Goal: Task Accomplishment & Management: Manage account settings

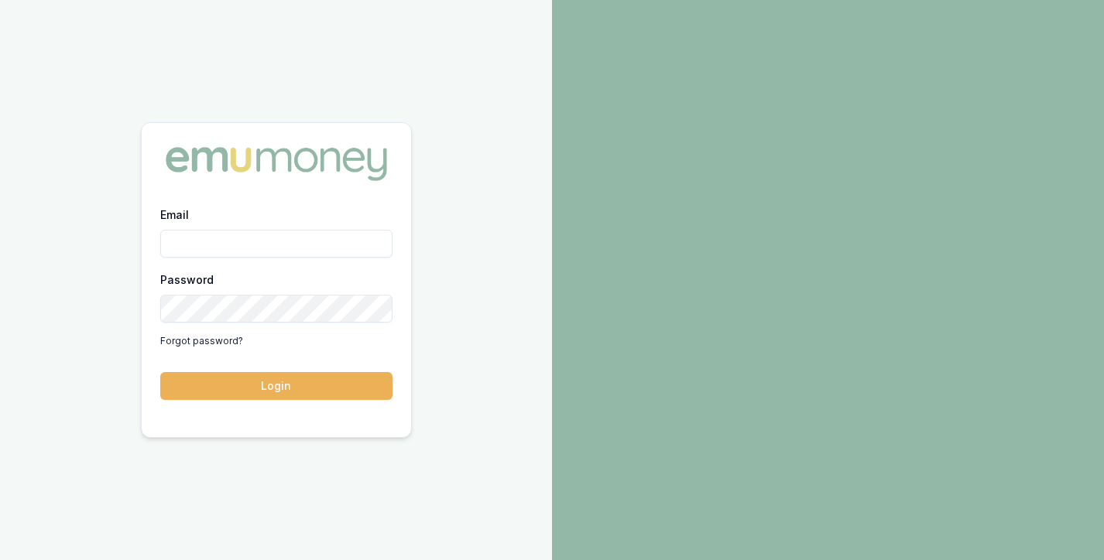
click at [248, 237] on input "Email" at bounding box center [276, 244] width 232 height 28
click at [160, 372] on button "Login" at bounding box center [276, 386] width 232 height 28
type input "[PERSON_NAME][EMAIL_ADDRESS][PERSON_NAME][DOMAIN_NAME]"
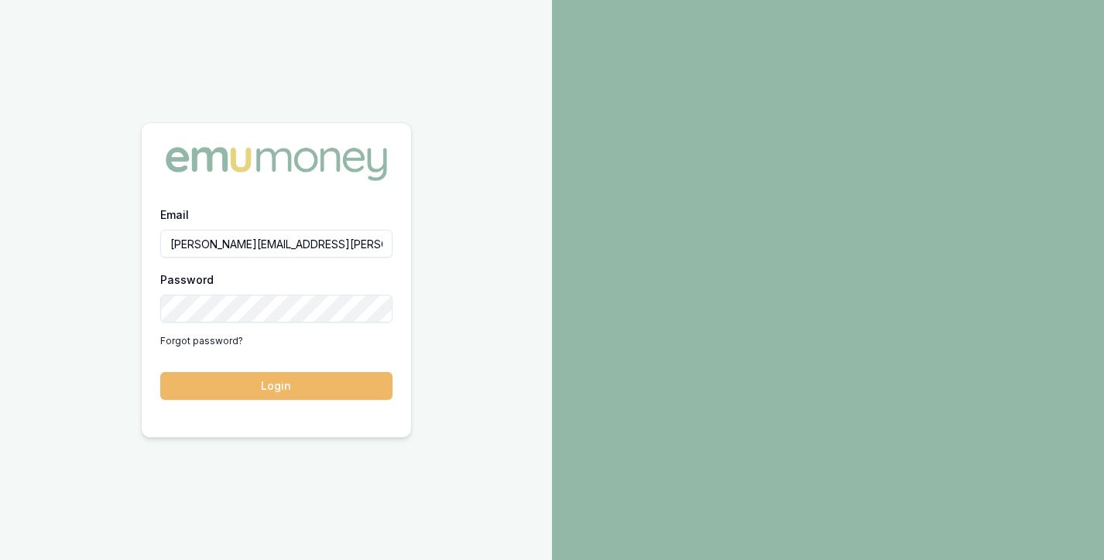
click at [290, 379] on button "Login" at bounding box center [276, 386] width 232 height 28
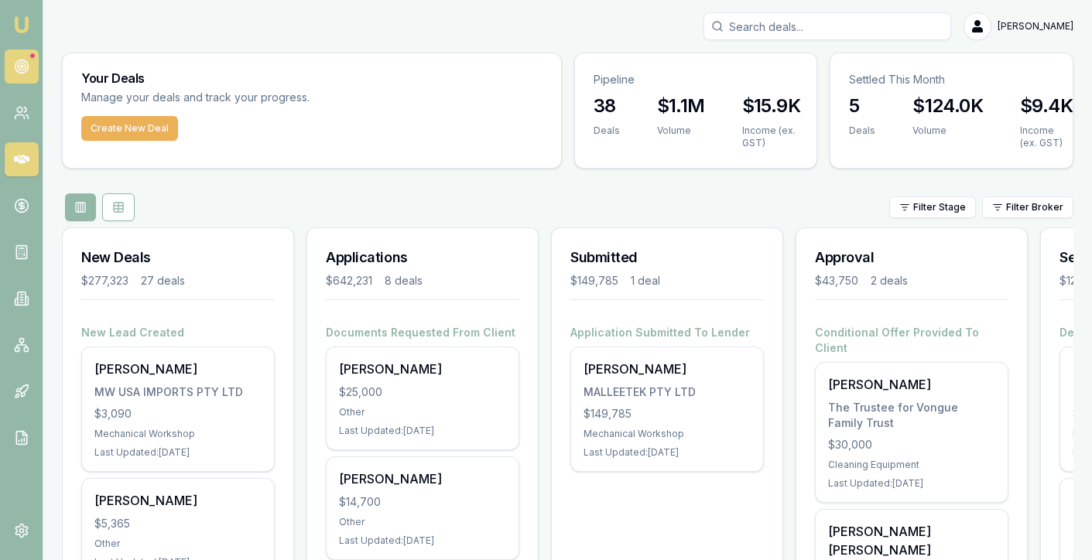
click at [18, 67] on circle at bounding box center [22, 67] width 8 height 8
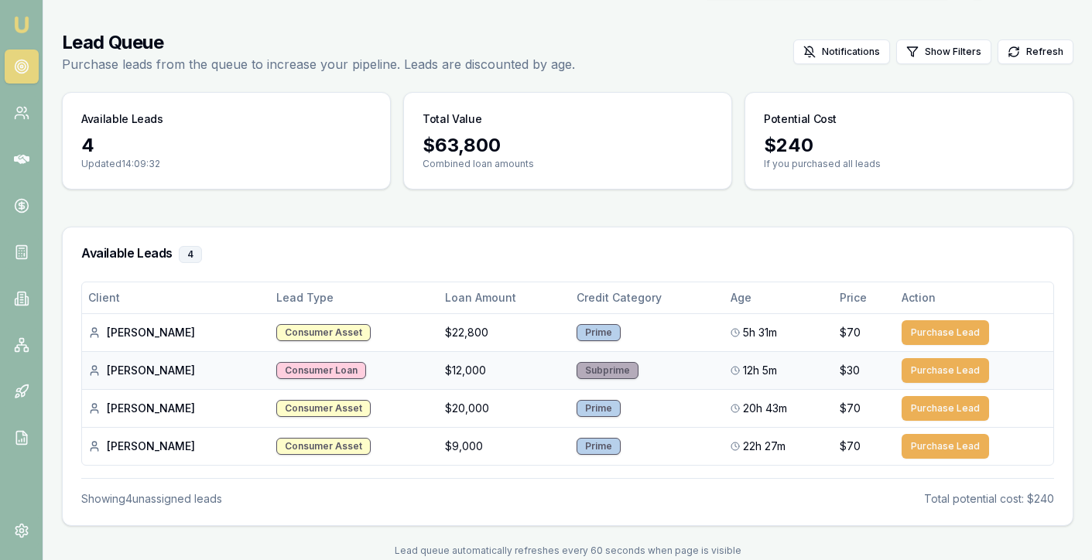
scroll to position [68, 0]
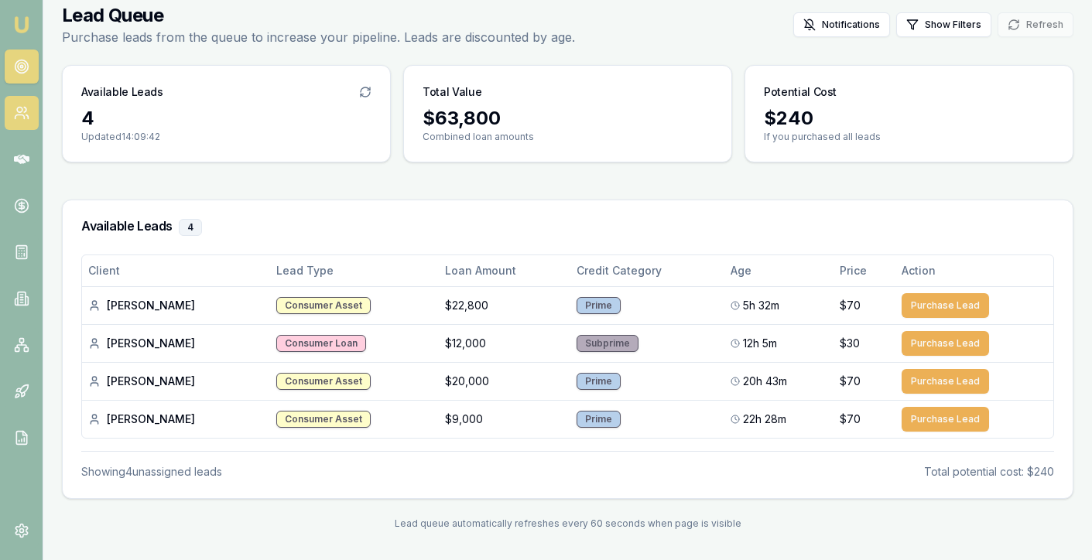
click at [21, 125] on link at bounding box center [22, 113] width 34 height 34
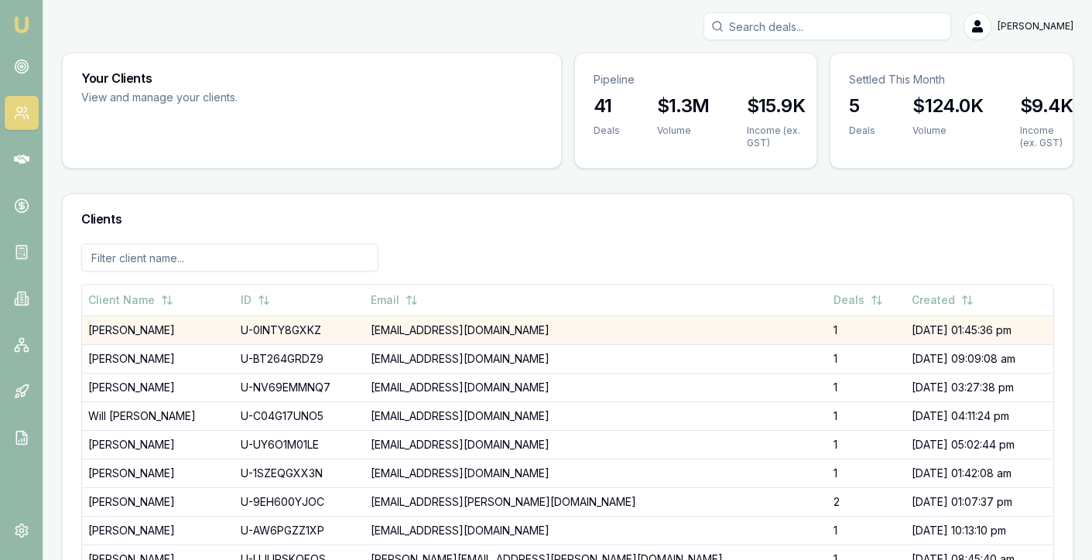
click at [129, 332] on td "[PERSON_NAME]" at bounding box center [158, 330] width 152 height 29
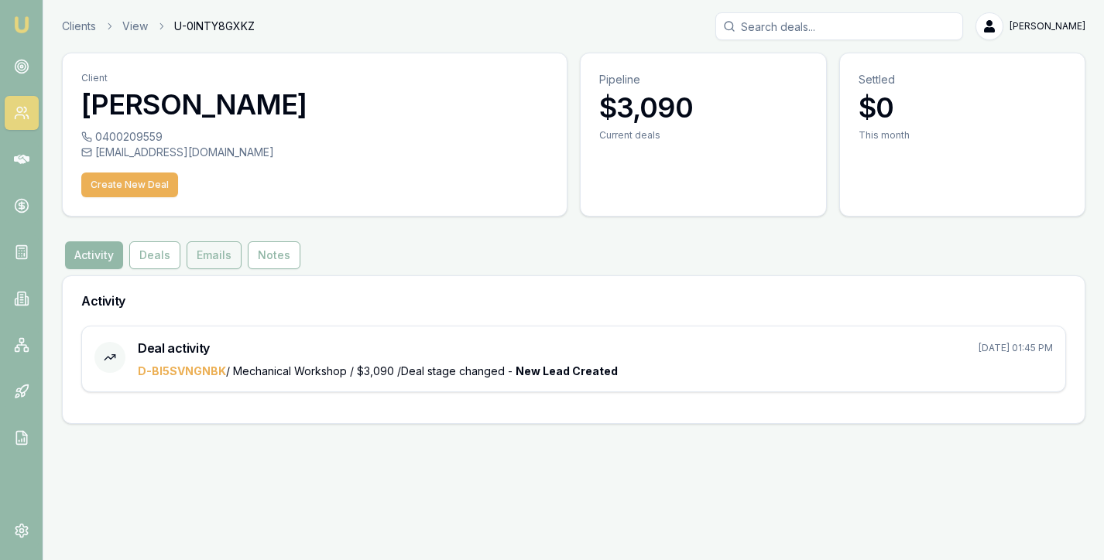
click at [211, 262] on button "Emails" at bounding box center [214, 255] width 55 height 28
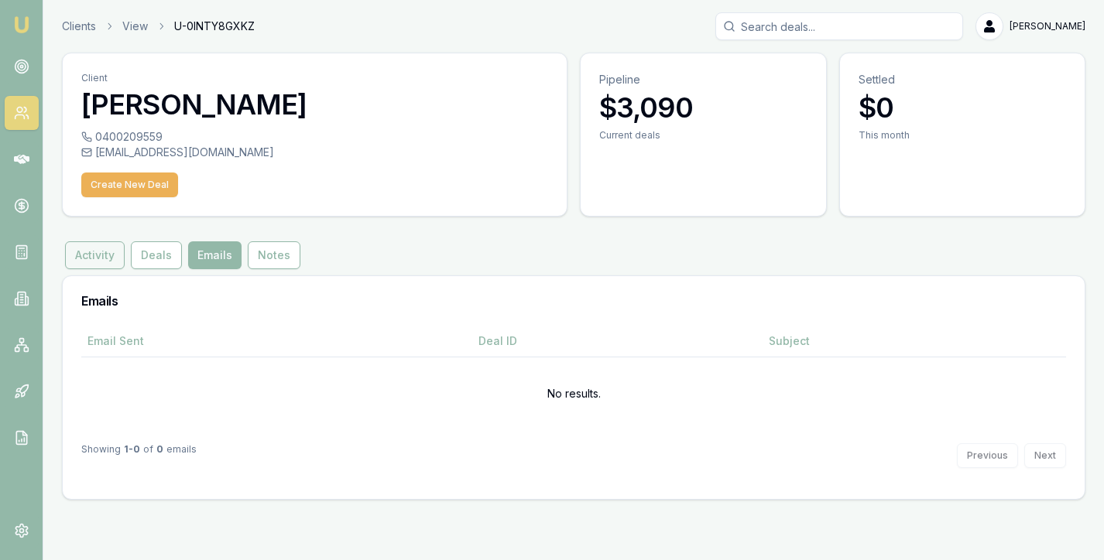
click at [89, 258] on button "Activity" at bounding box center [95, 255] width 60 height 28
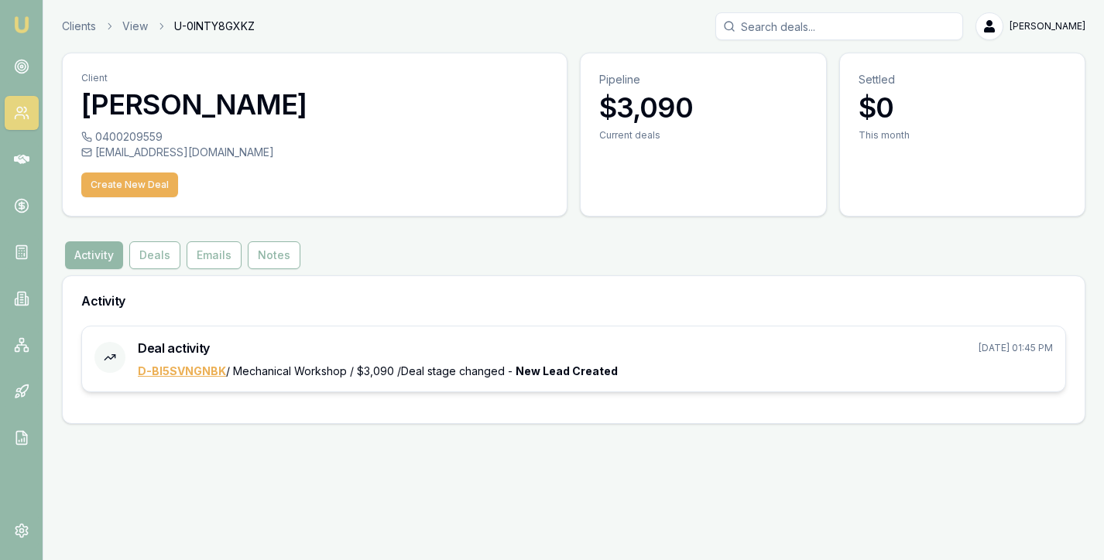
click at [182, 366] on link "D-BI5SVNGNBK" at bounding box center [182, 371] width 88 height 13
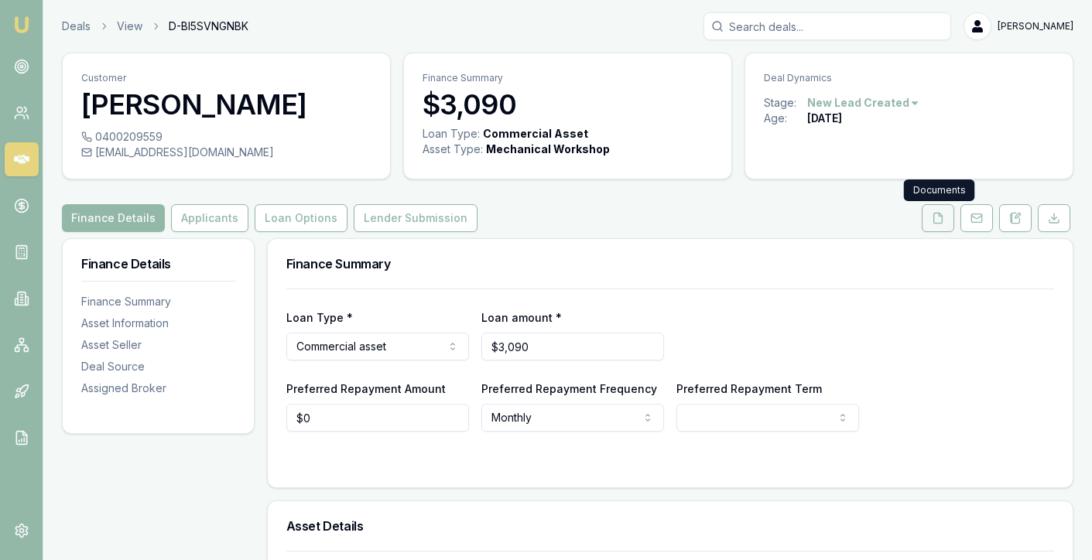
click at [941, 224] on icon at bounding box center [938, 218] width 12 height 12
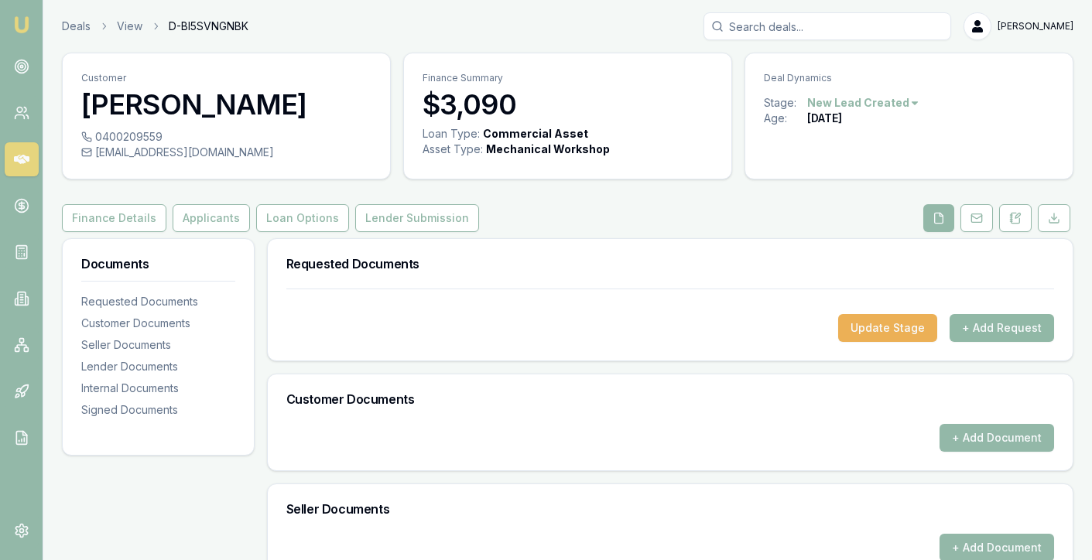
click at [1001, 327] on button "+ Add Request" at bounding box center [1002, 328] width 104 height 28
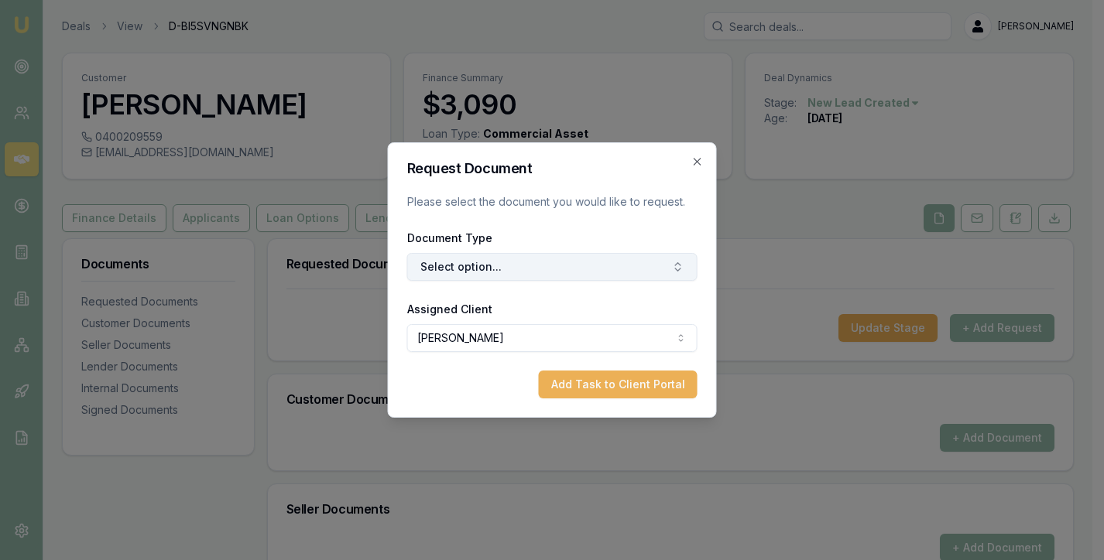
click at [461, 260] on button "Select option..." at bounding box center [552, 267] width 290 height 28
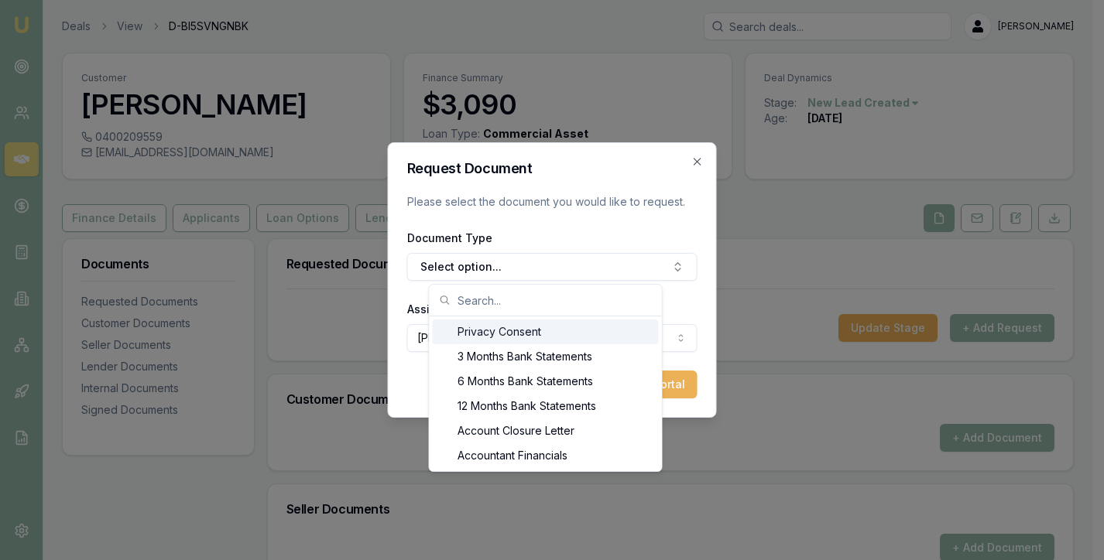
click at [481, 328] on div "Privacy Consent" at bounding box center [546, 332] width 226 height 25
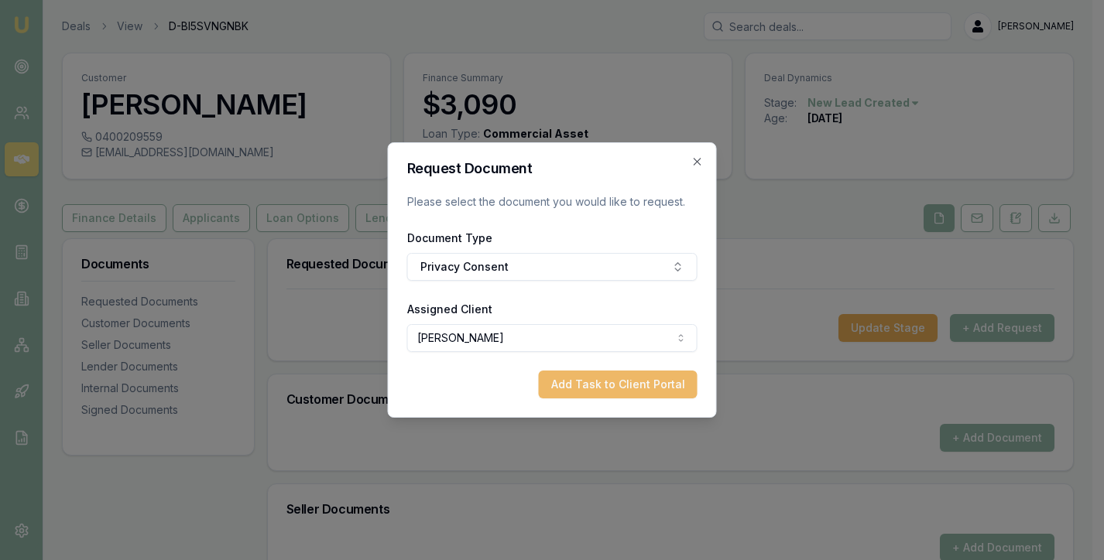
click at [570, 378] on button "Add Task to Client Portal" at bounding box center [618, 385] width 159 height 28
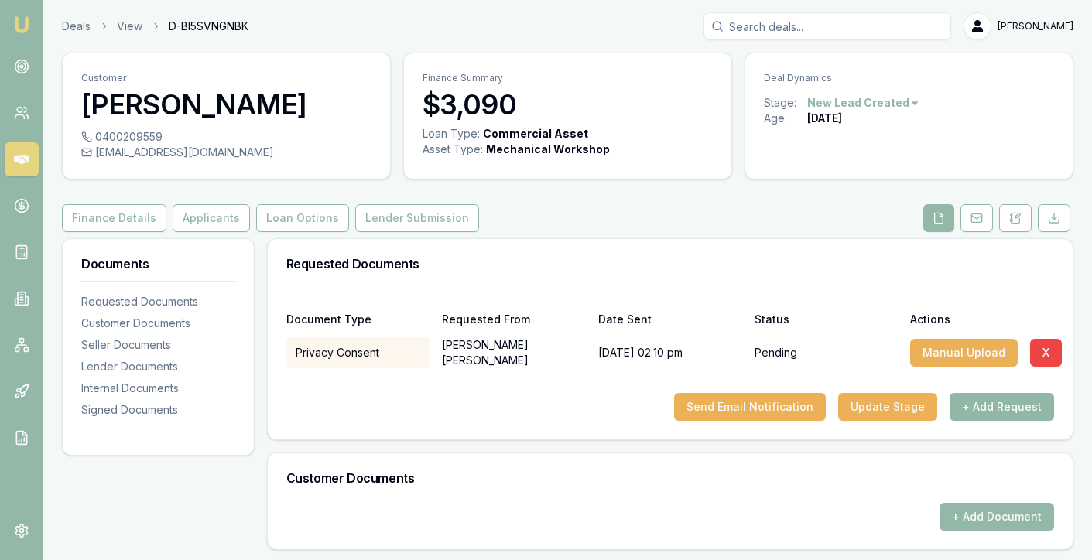
click at [999, 411] on button "+ Add Request" at bounding box center [1002, 407] width 104 height 28
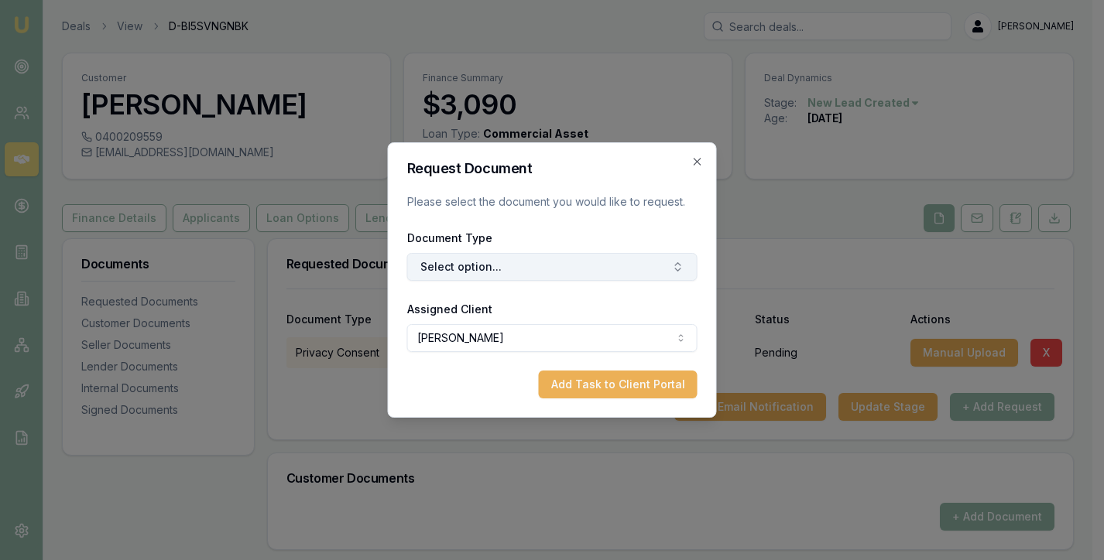
click at [491, 268] on button "Select option..." at bounding box center [552, 267] width 290 height 28
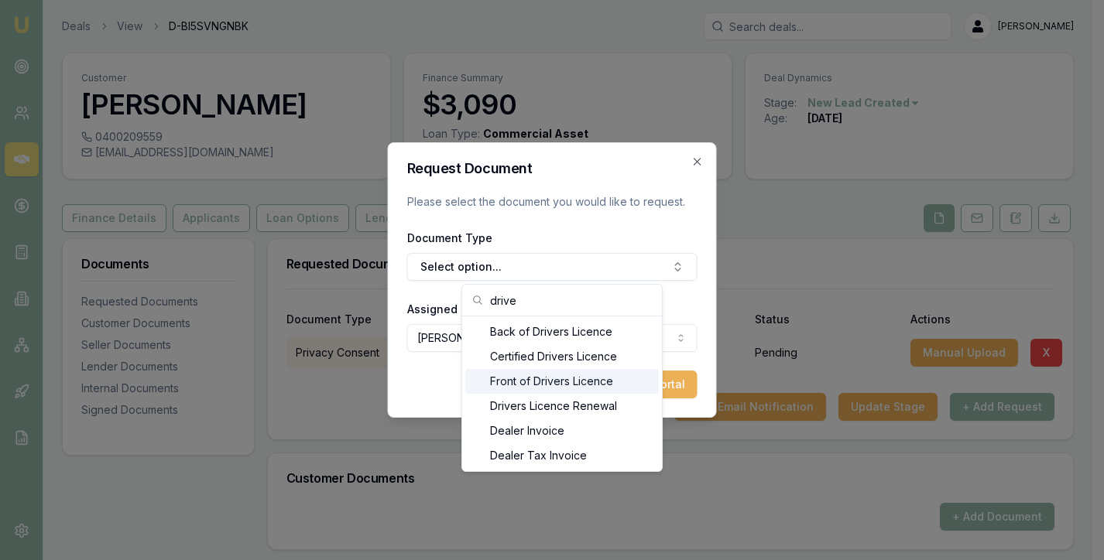
type input "drive"
click at [531, 377] on div "Front of Drivers Licence" at bounding box center [561, 381] width 193 height 25
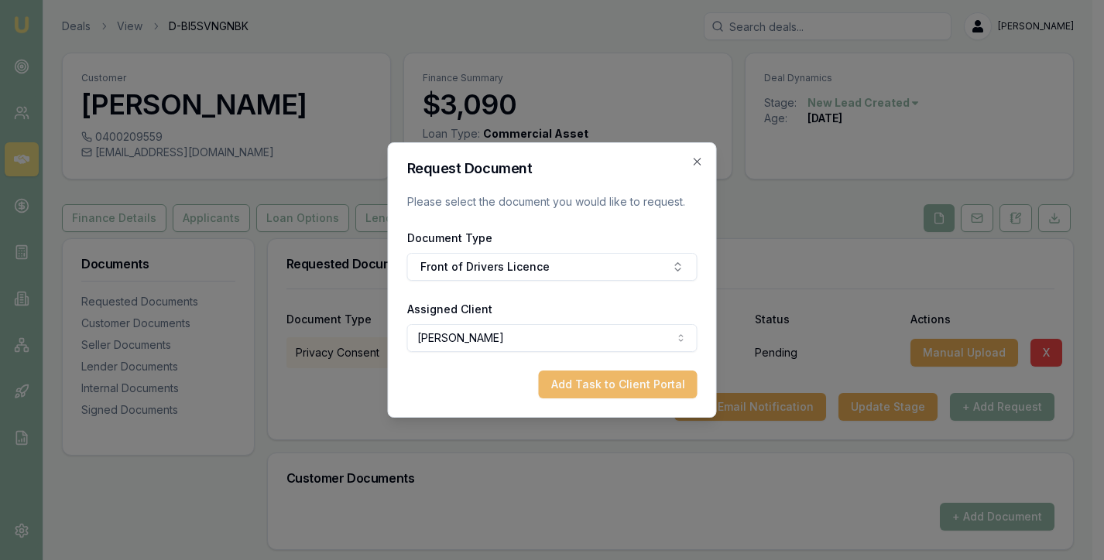
click at [614, 392] on button "Add Task to Client Portal" at bounding box center [618, 385] width 159 height 28
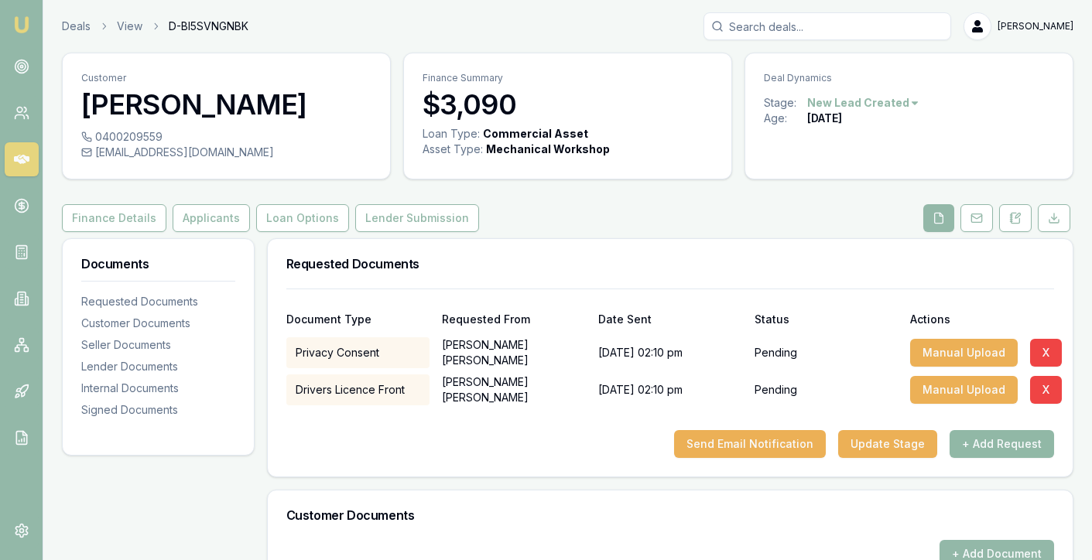
click at [988, 444] on button "+ Add Request" at bounding box center [1002, 444] width 104 height 28
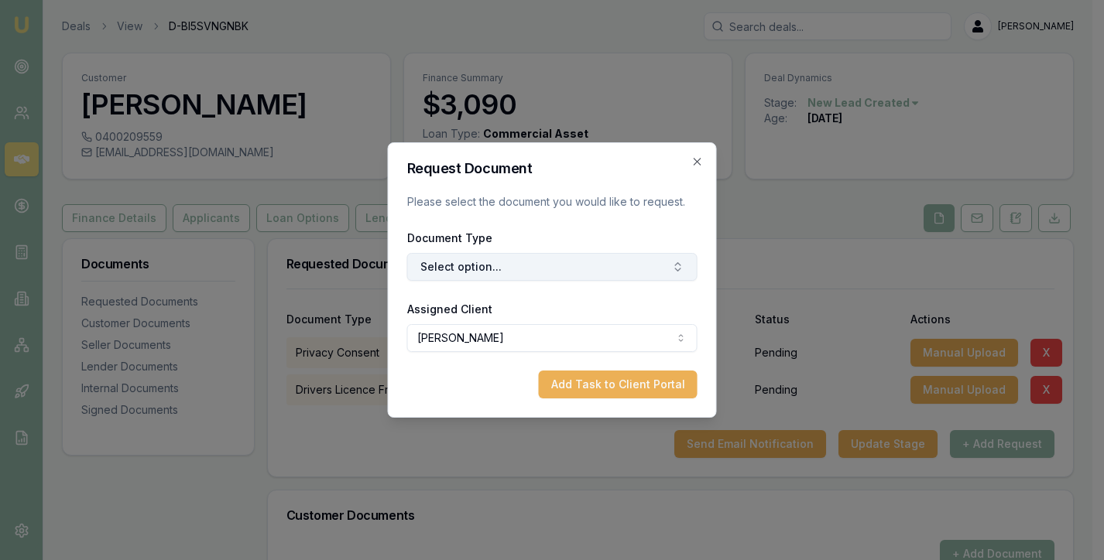
click at [457, 258] on button "Select option..." at bounding box center [552, 267] width 290 height 28
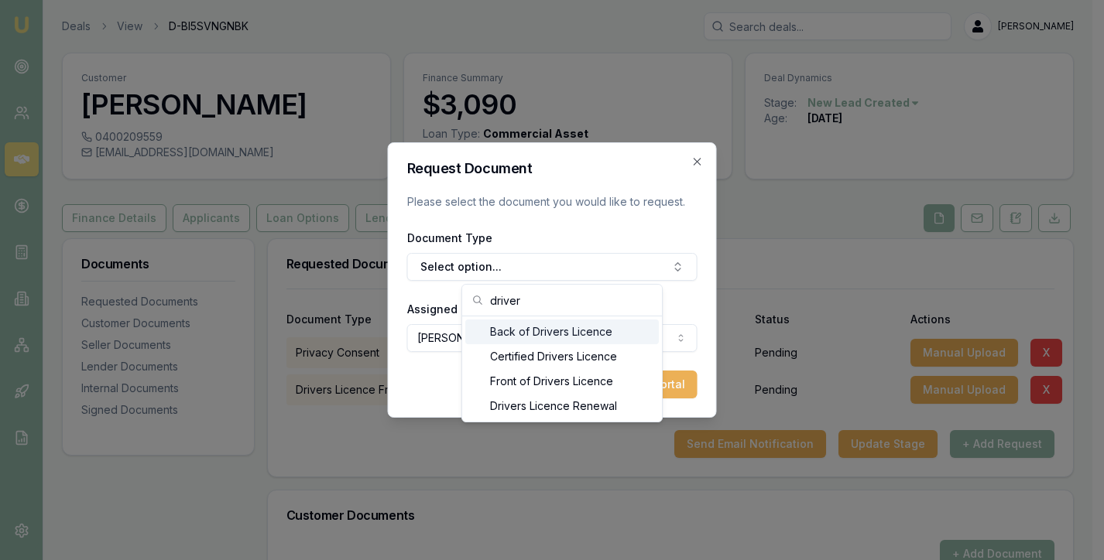
type input "driver"
click at [502, 327] on div "Back of Drivers Licence" at bounding box center [561, 332] width 193 height 25
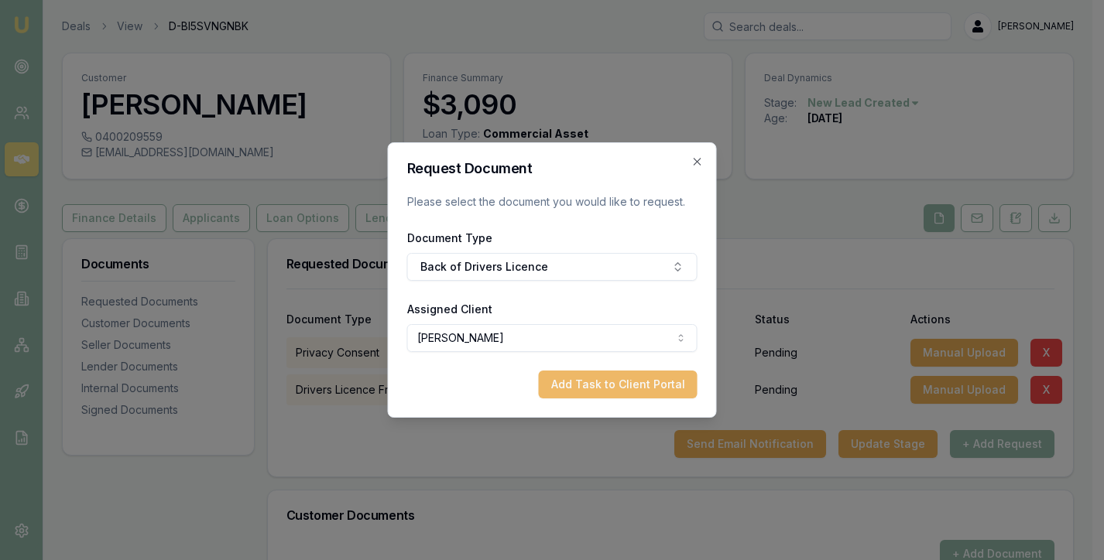
click at [585, 382] on button "Add Task to Client Portal" at bounding box center [618, 385] width 159 height 28
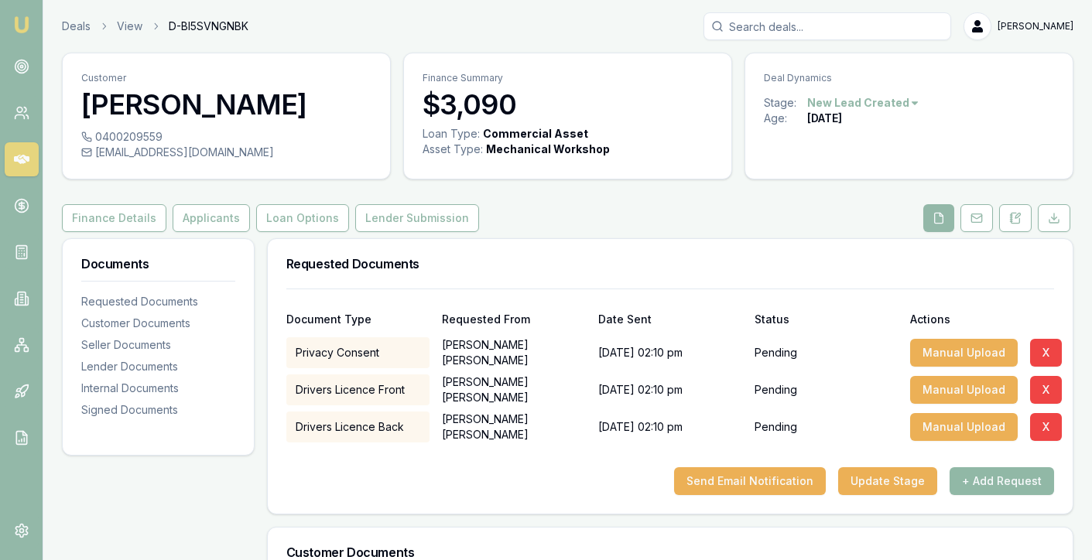
click at [1034, 481] on button "+ Add Request" at bounding box center [1002, 481] width 104 height 28
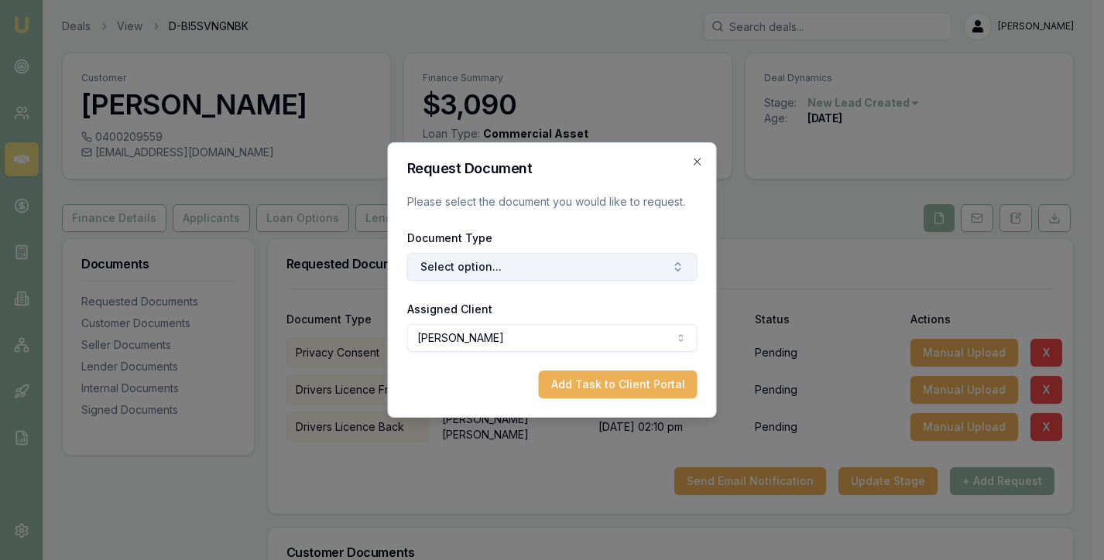
click at [459, 261] on button "Select option..." at bounding box center [552, 267] width 290 height 28
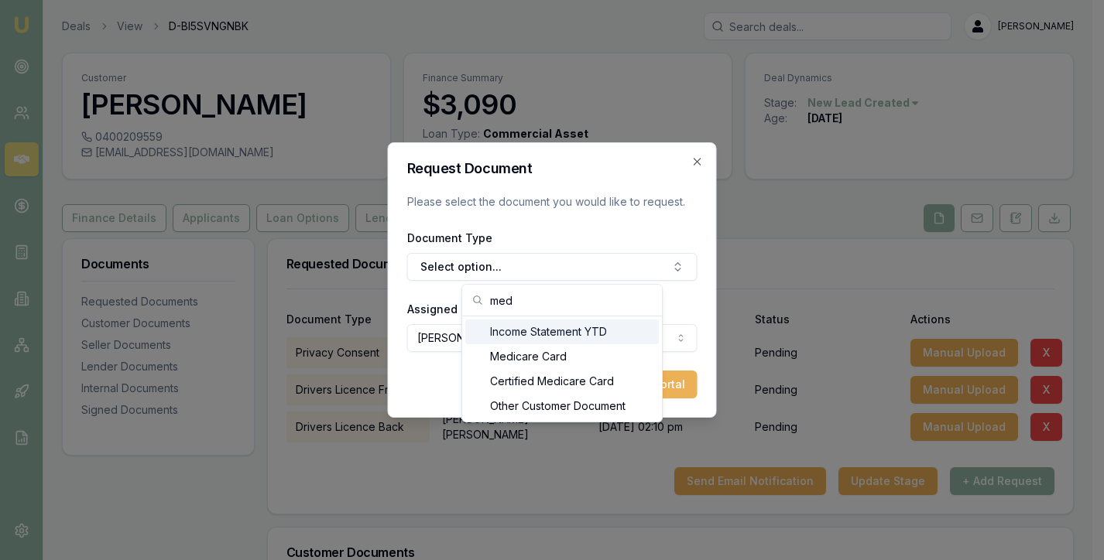
type input "med"
click at [543, 351] on div "Medicare Card" at bounding box center [561, 356] width 193 height 25
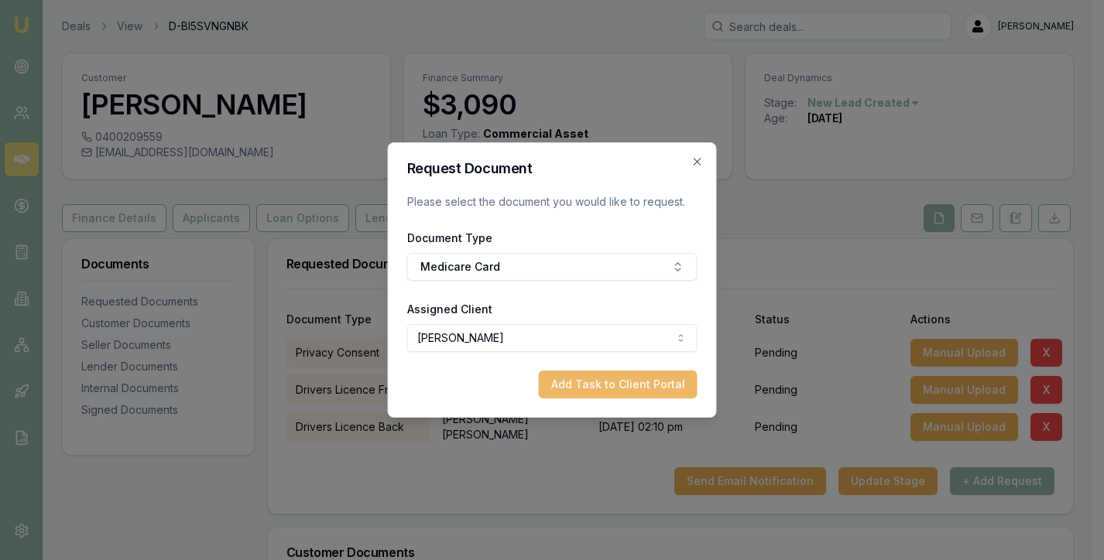
click at [598, 371] on button "Add Task to Client Portal" at bounding box center [618, 385] width 159 height 28
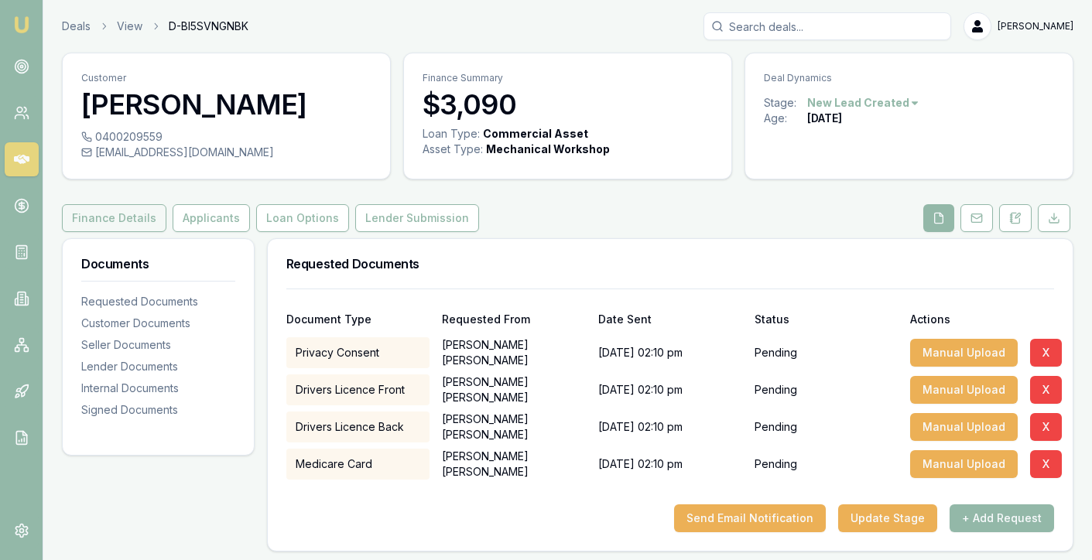
click at [100, 214] on button "Finance Details" at bounding box center [114, 218] width 104 height 28
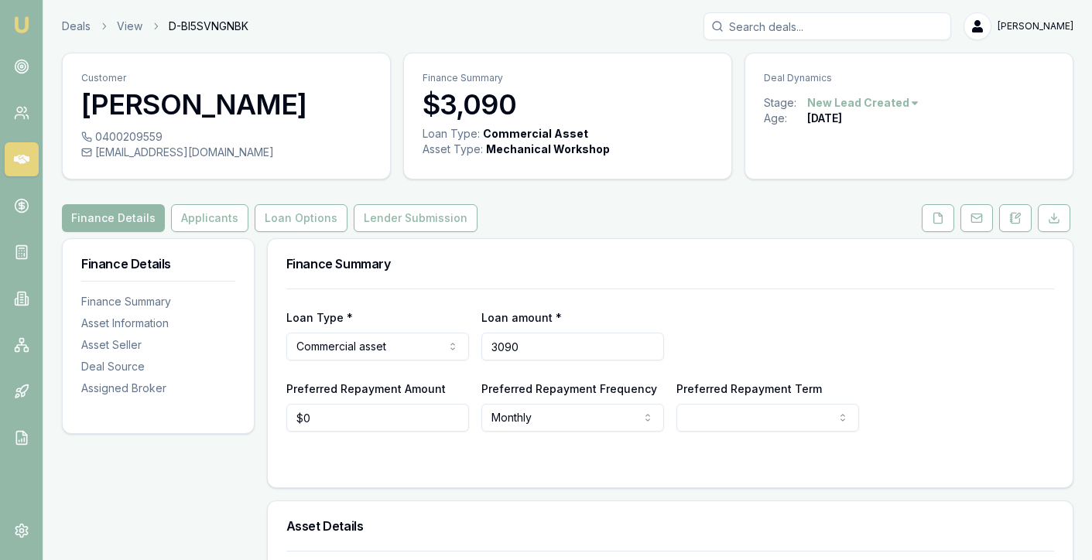
drag, startPoint x: 576, startPoint y: 351, endPoint x: 488, endPoint y: 351, distance: 88.2
click at [488, 351] on input "3090" at bounding box center [572, 347] width 183 height 28
drag, startPoint x: 543, startPoint y: 337, endPoint x: 480, endPoint y: 341, distance: 62.8
click at [480, 341] on div "Loan Type * Commercial asset Consumer loan Consumer asset Commercial loan Comme…" at bounding box center [670, 334] width 768 height 53
type input "$6,766"
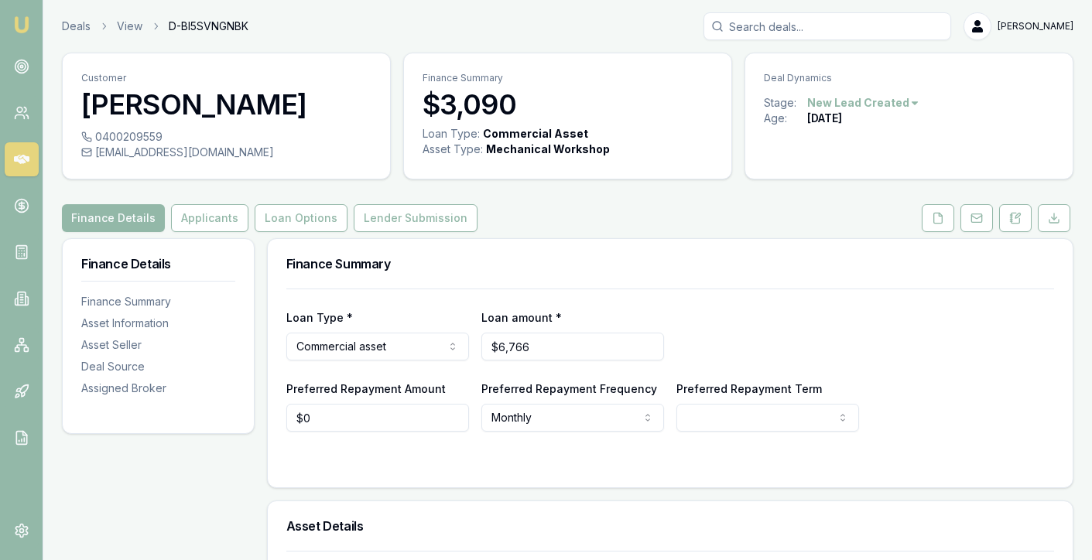
click at [507, 324] on div "Loan amount * $6,766" at bounding box center [572, 334] width 183 height 53
select select "60"
click at [937, 219] on icon at bounding box center [938, 218] width 12 height 12
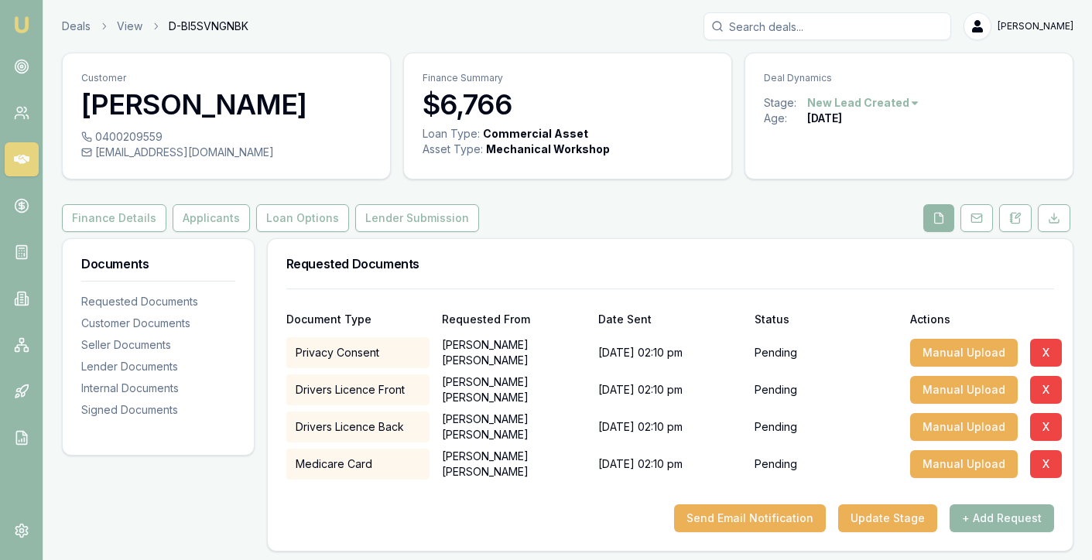
scroll to position [77, 0]
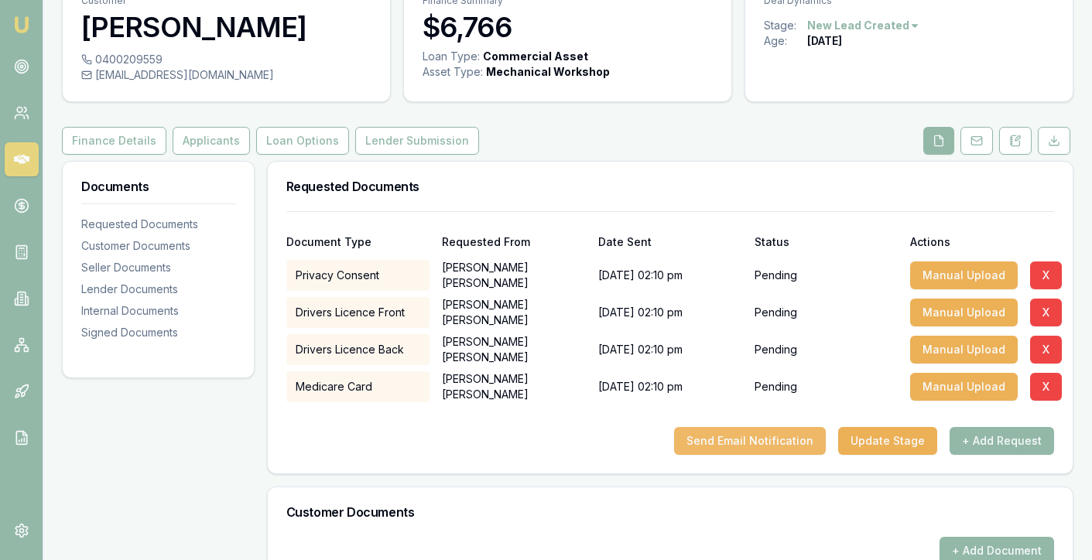
click at [758, 446] on button "Send Email Notification" at bounding box center [750, 441] width 152 height 28
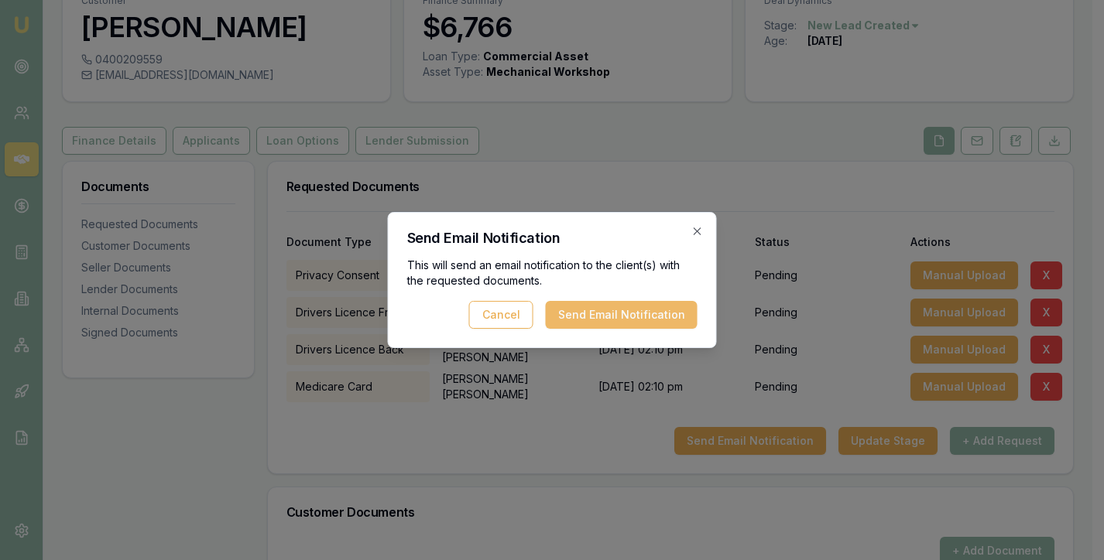
click at [635, 313] on button "Send Email Notification" at bounding box center [622, 315] width 152 height 28
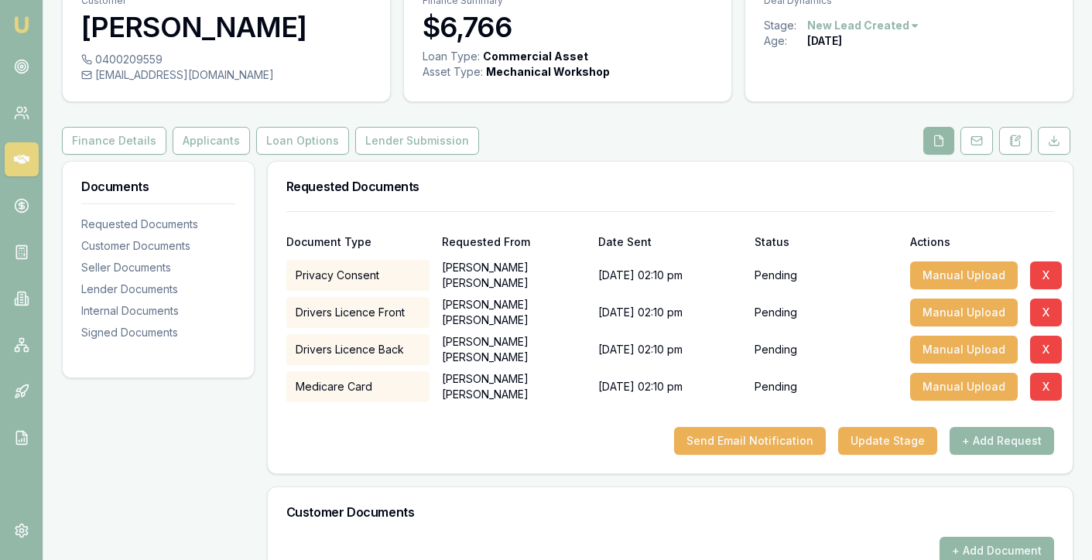
click at [408, 450] on div "Send Email Notification Update Stage + Add Request" at bounding box center [670, 441] width 768 height 28
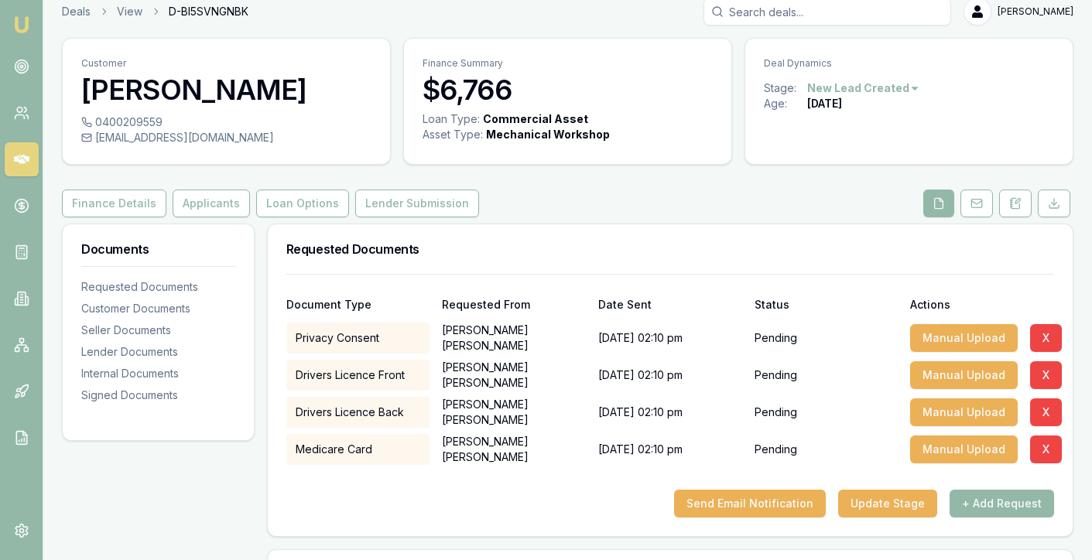
scroll to position [0, 0]
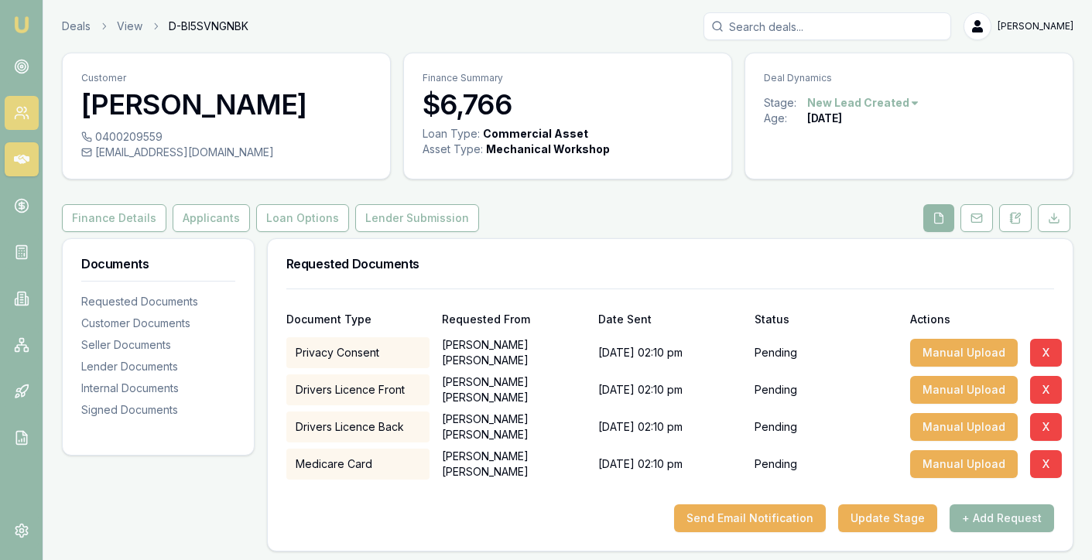
drag, startPoint x: 21, startPoint y: 115, endPoint x: 21, endPoint y: 107, distance: 8.5
click at [21, 115] on icon at bounding box center [19, 117] width 9 height 4
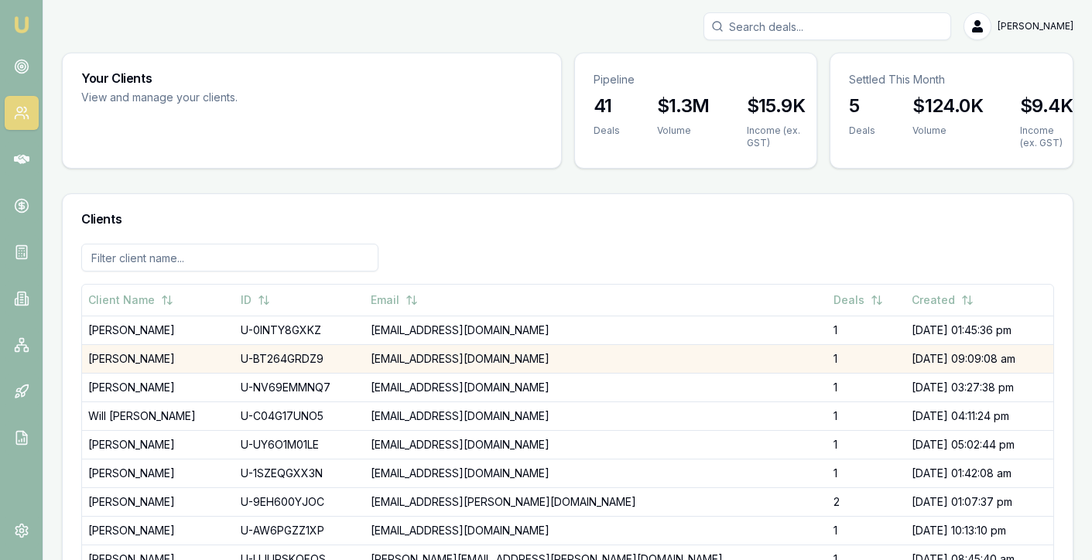
click at [122, 355] on td "[PERSON_NAME]" at bounding box center [158, 358] width 152 height 29
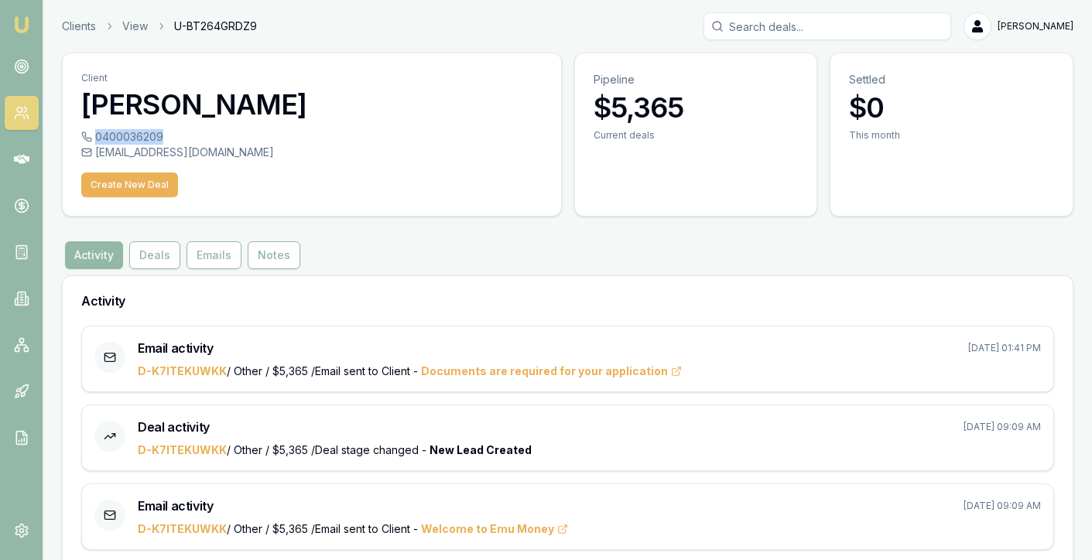
drag, startPoint x: 166, startPoint y: 139, endPoint x: 177, endPoint y: 145, distance: 13.5
click at [177, 145] on div "0400036209 brandycab@yahoo.co.uk Create New Deal" at bounding box center [312, 172] width 498 height 87
copy div "0400036209"
click at [116, 98] on h3 "[PERSON_NAME]" at bounding box center [311, 104] width 461 height 31
click at [115, 98] on h3 "[PERSON_NAME]" at bounding box center [311, 104] width 461 height 31
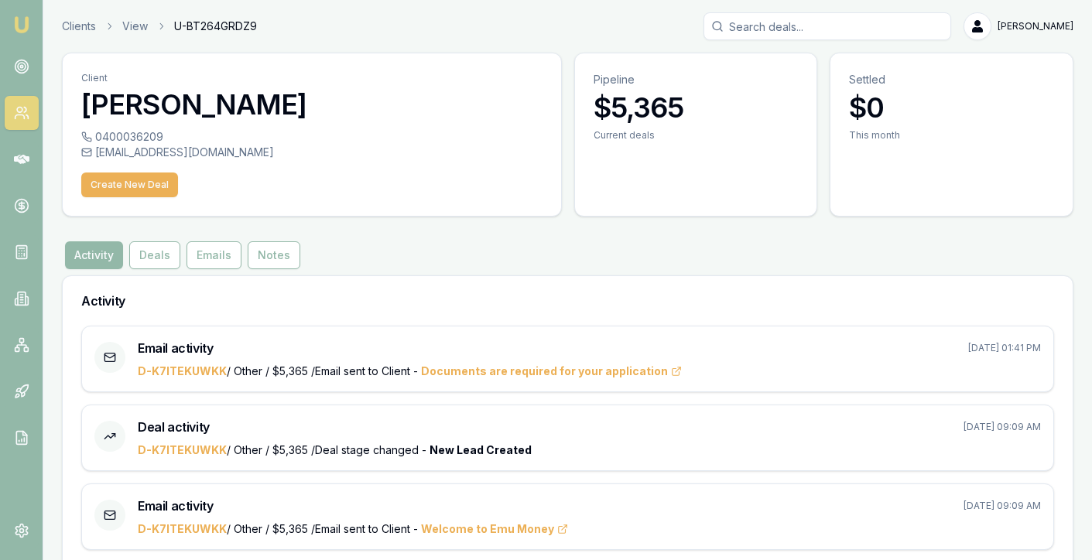
drag, startPoint x: 115, startPoint y: 98, endPoint x: 98, endPoint y: 94, distance: 18.1
click at [98, 94] on h3 "[PERSON_NAME]" at bounding box center [311, 104] width 461 height 31
drag, startPoint x: 86, startPoint y: 110, endPoint x: 180, endPoint y: 111, distance: 94.4
click at [180, 111] on h3 "[PERSON_NAME]" at bounding box center [311, 104] width 461 height 31
drag, startPoint x: 179, startPoint y: 109, endPoint x: 189, endPoint y: 107, distance: 10.3
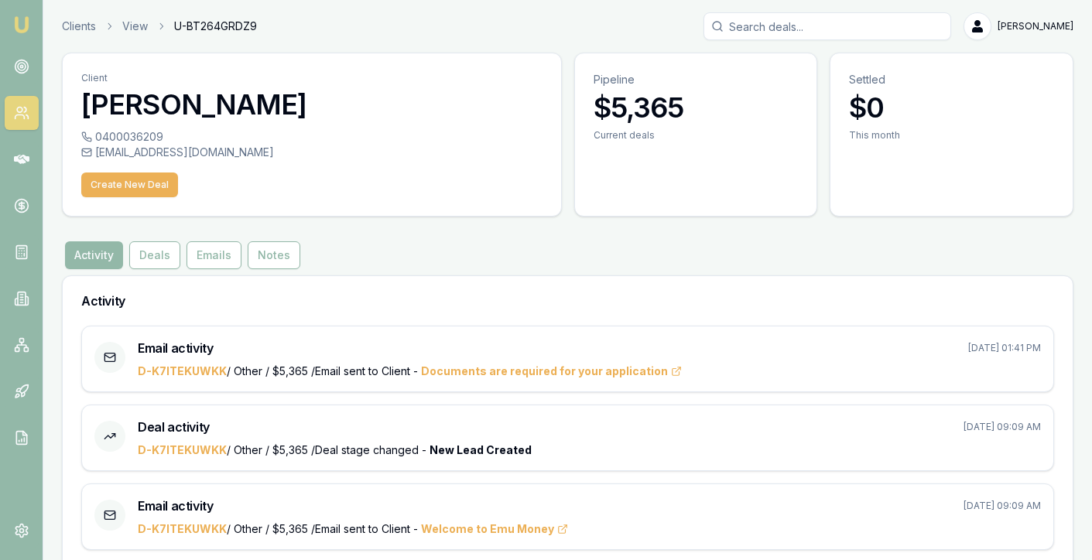
click at [190, 111] on h3 "[PERSON_NAME]" at bounding box center [311, 104] width 461 height 31
drag, startPoint x: 188, startPoint y: 103, endPoint x: 82, endPoint y: 108, distance: 106.1
click at [82, 108] on h3 "[PERSON_NAME]" at bounding box center [311, 104] width 461 height 31
copy h3 "Brandon"
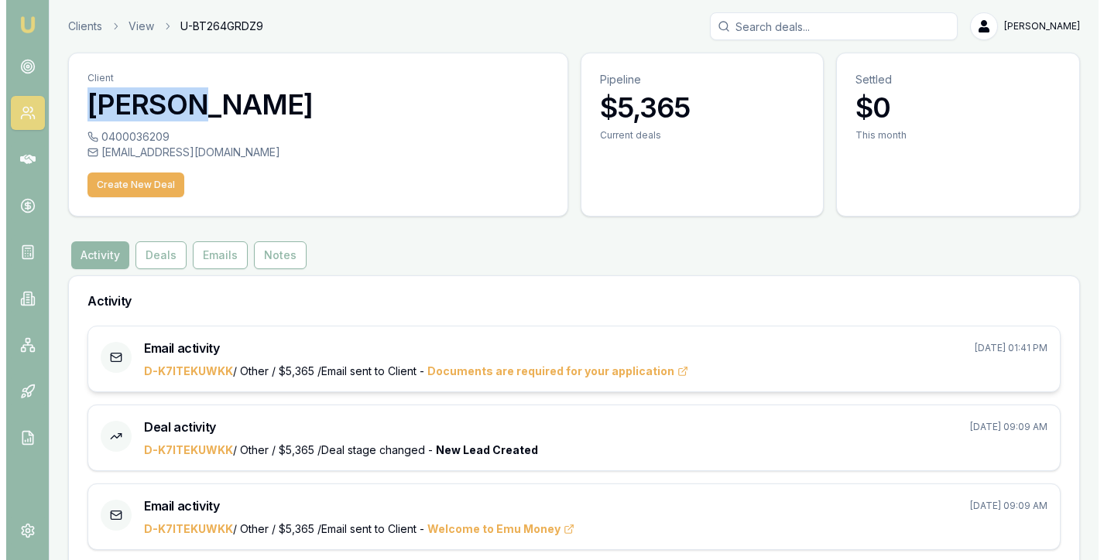
scroll to position [34, 0]
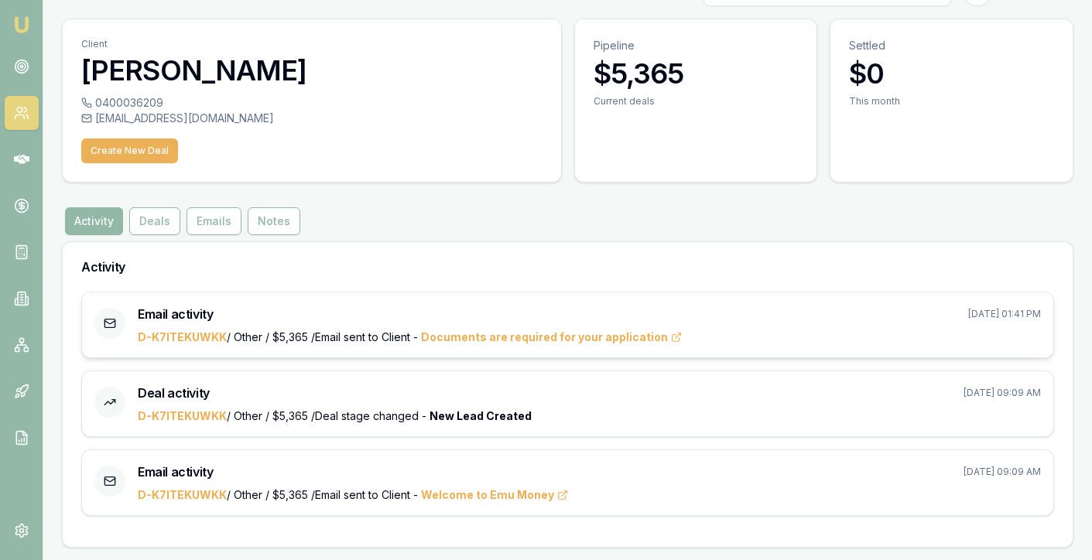
click at [712, 334] on div "D-K7ITEKUWKK / Other / $5,365 / Email sent to Client - Documents are required f…" at bounding box center [589, 337] width 903 height 15
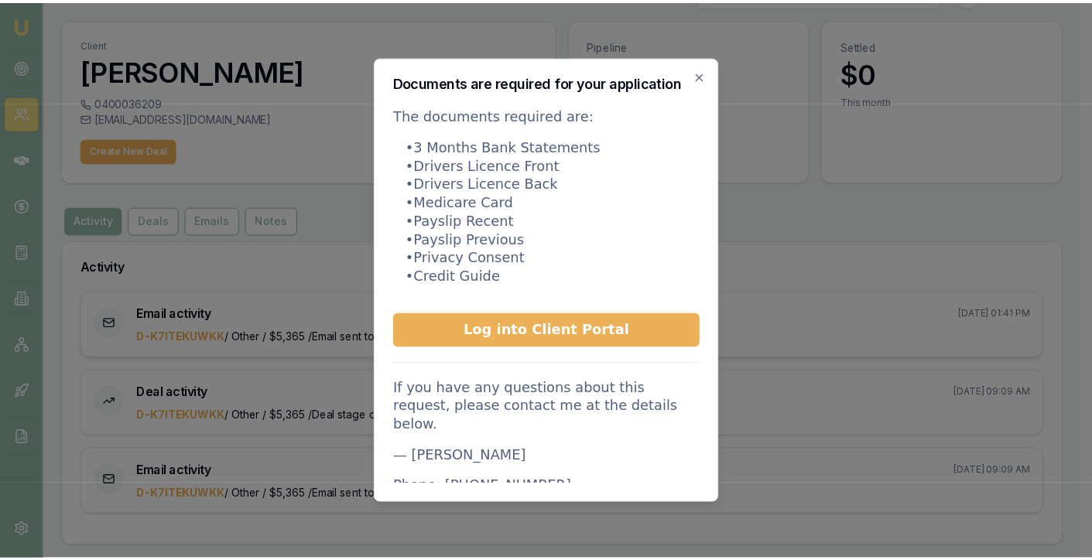
scroll to position [155, 0]
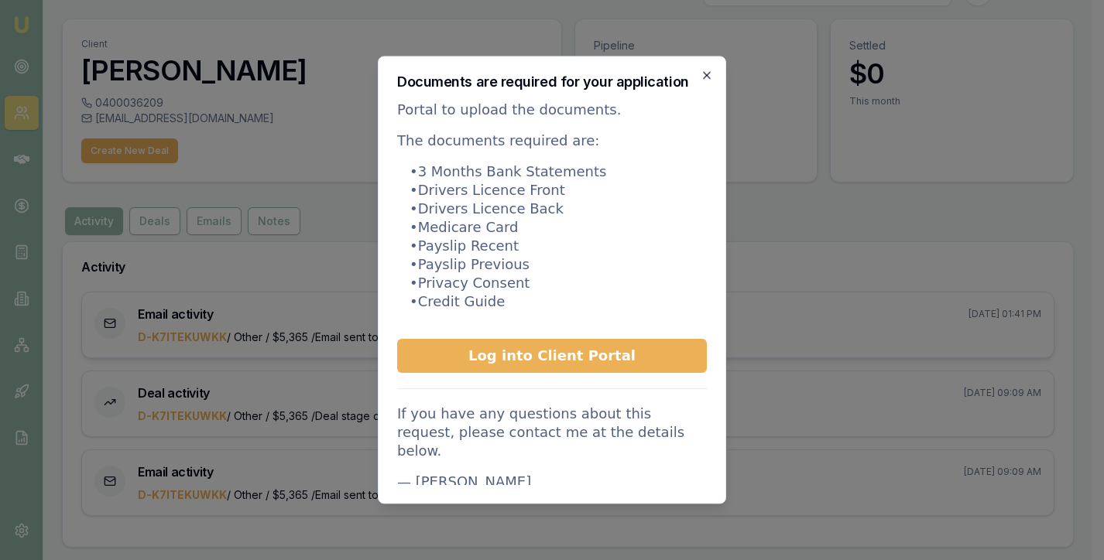
click at [703, 75] on icon "button" at bounding box center [706, 75] width 12 height 12
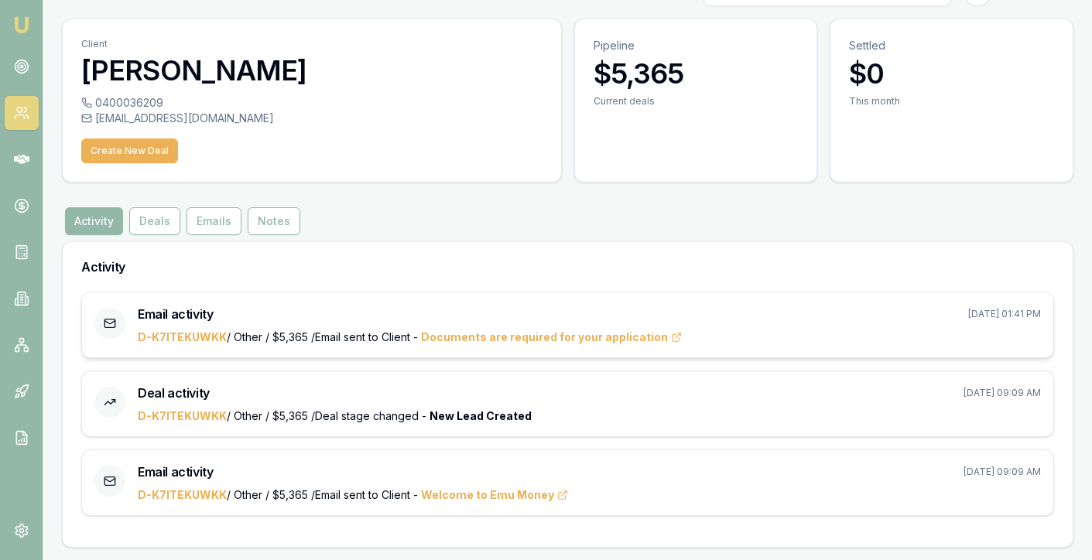
click at [563, 211] on div "Activity Deals Emails Notes" at bounding box center [567, 221] width 1011 height 28
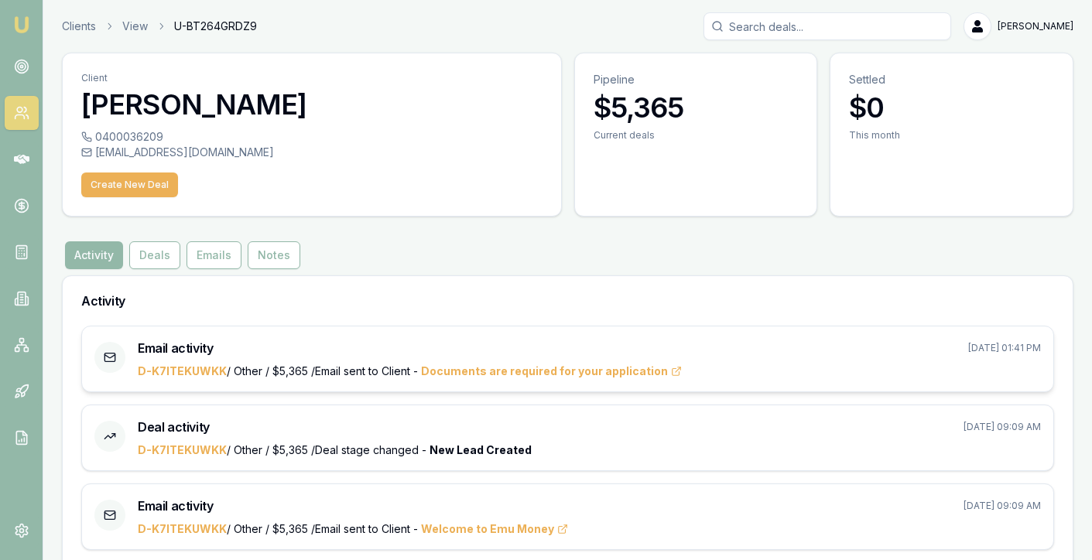
click at [25, 109] on icon at bounding box center [25, 110] width 2 height 5
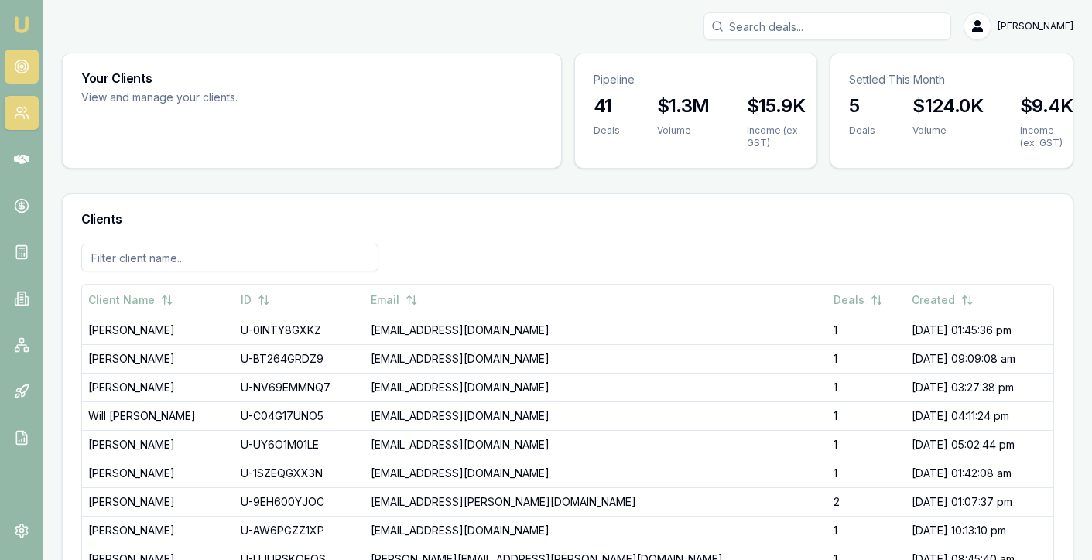
click at [23, 63] on circle at bounding box center [22, 67] width 8 height 8
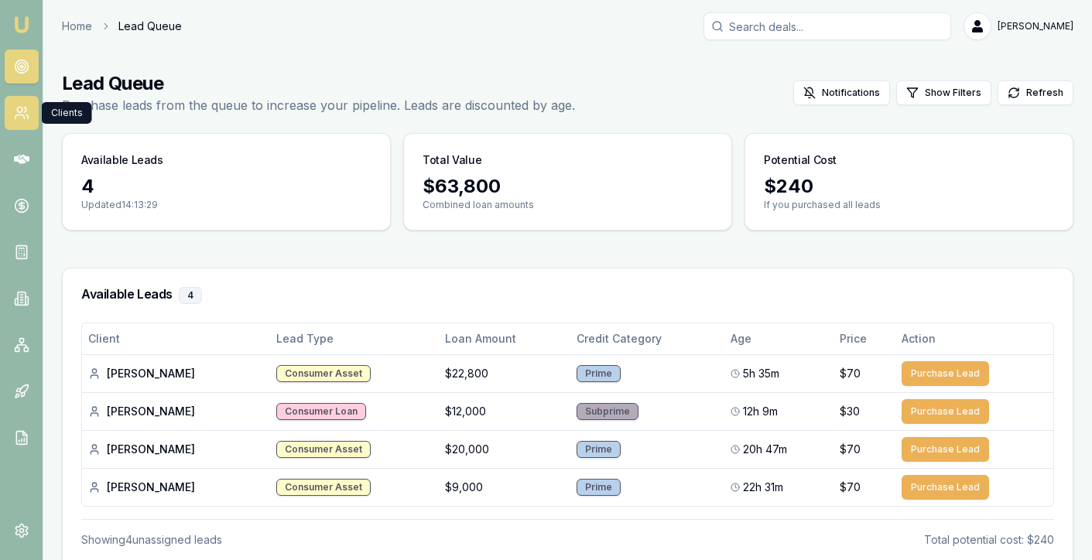
click at [15, 119] on icon at bounding box center [21, 112] width 15 height 15
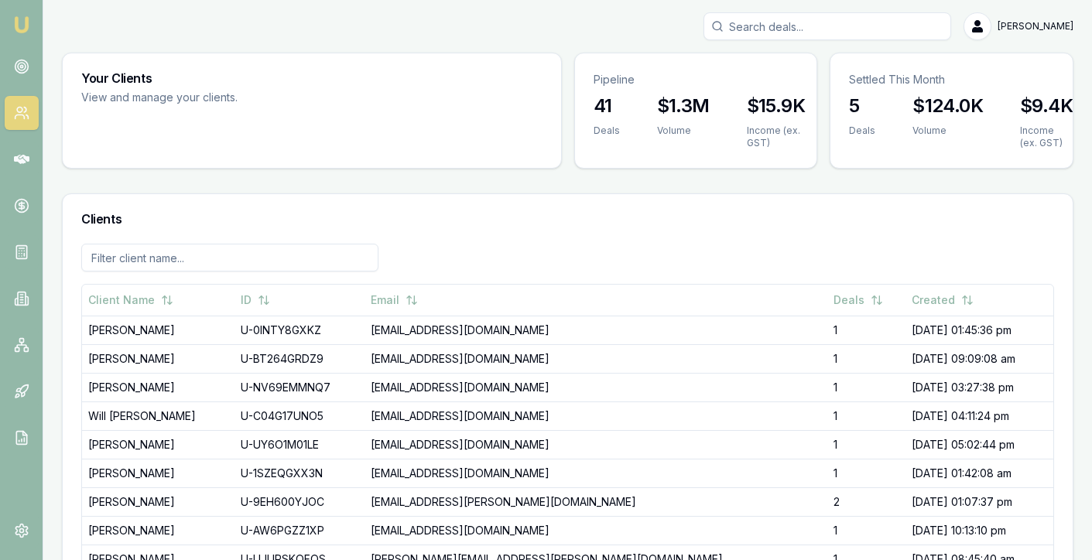
click at [145, 168] on div "Your Clients View and manage your clients." at bounding box center [312, 111] width 500 height 116
click at [10, 151] on link at bounding box center [22, 159] width 34 height 34
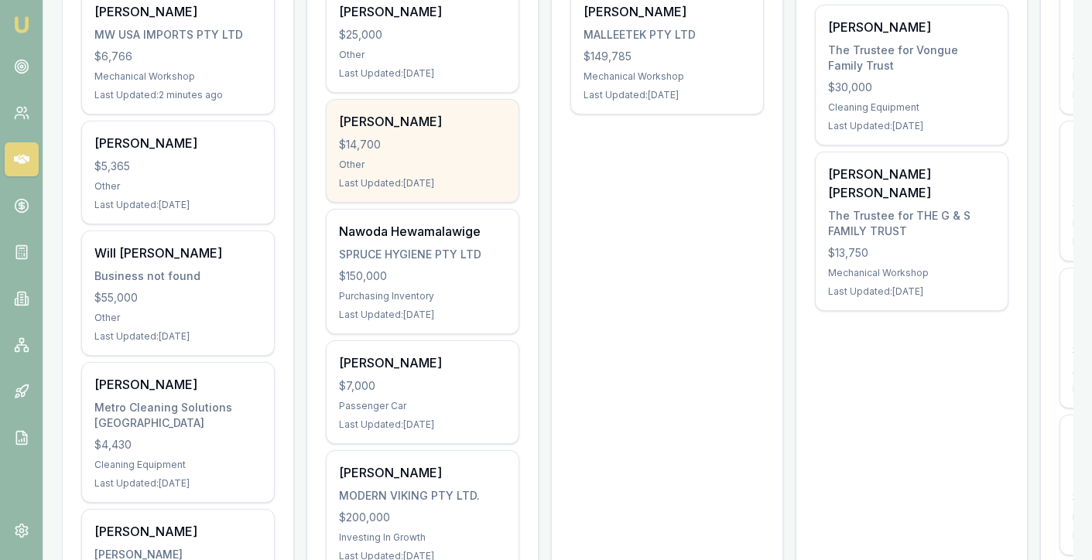
scroll to position [387, 0]
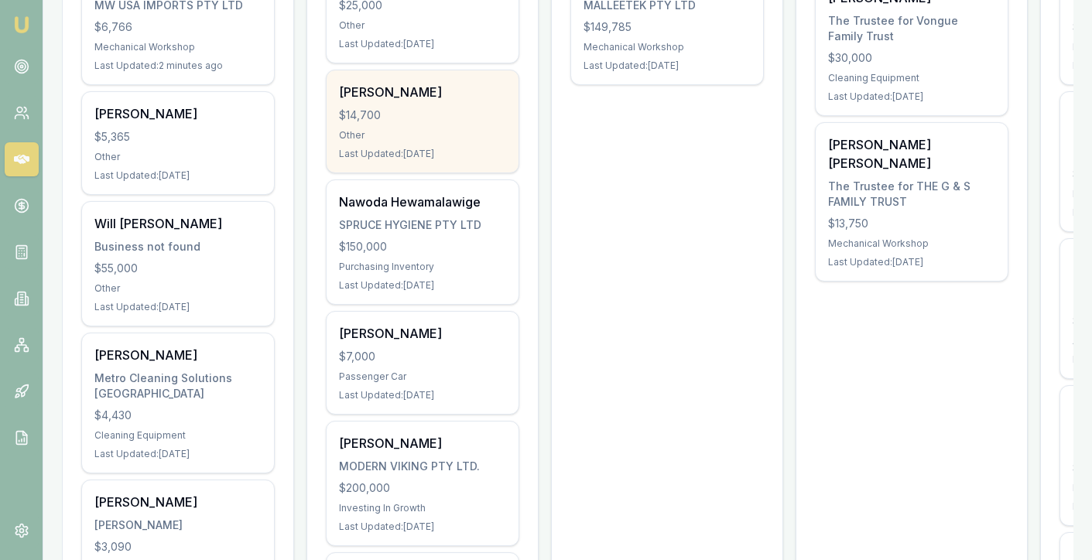
click at [439, 127] on div "Juan Baca $14,700 Other Last Updated: 21 days ago" at bounding box center [423, 121] width 192 height 102
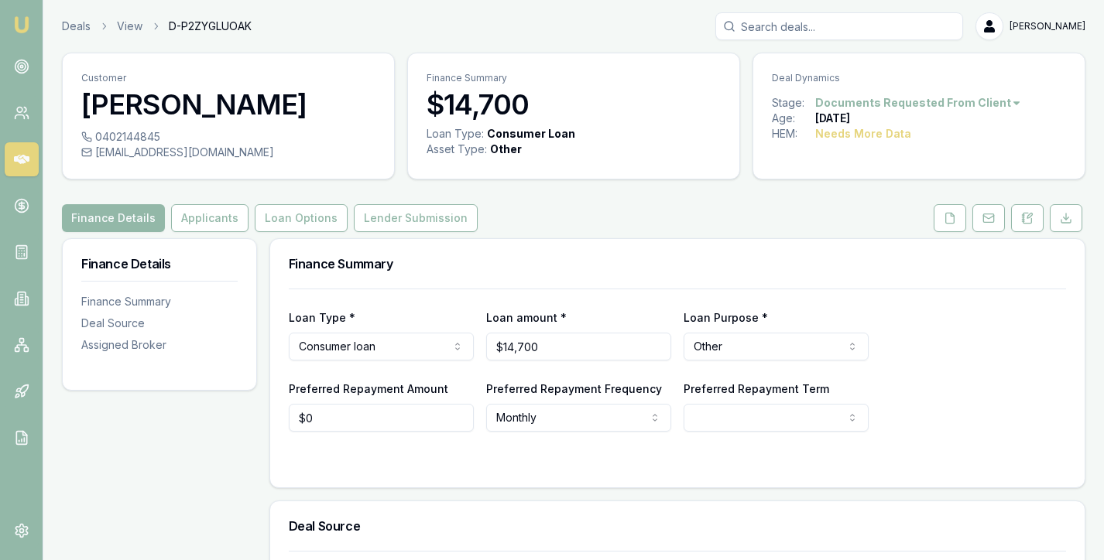
click at [969, 98] on html "Emu Broker Deals View D-P2ZYGLUOAK Brad Hearns Toggle Menu Customer Juan Baca 0…" at bounding box center [552, 280] width 1104 height 560
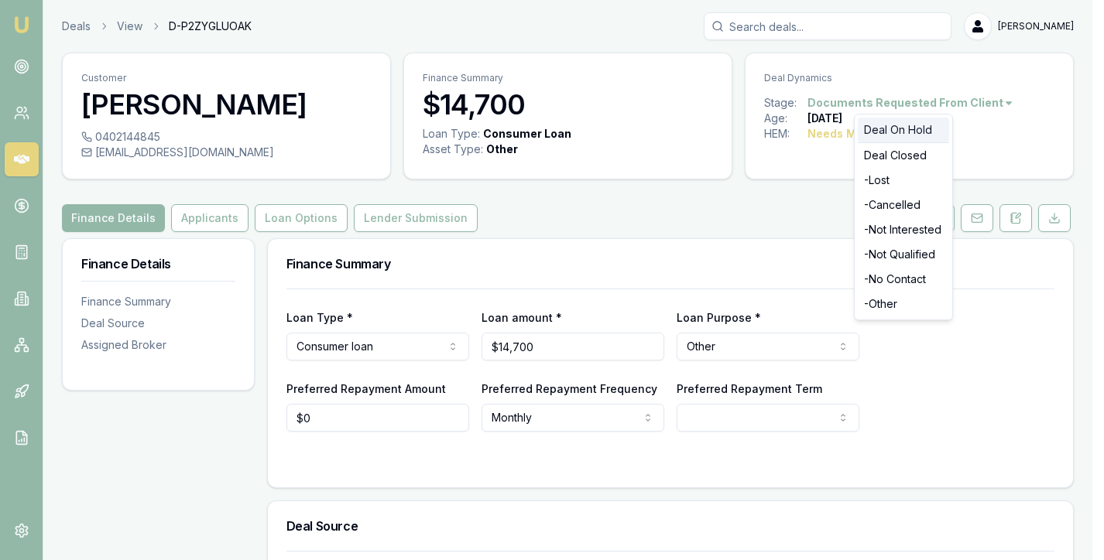
click at [906, 125] on div "Deal On Hold" at bounding box center [902, 130] width 91 height 25
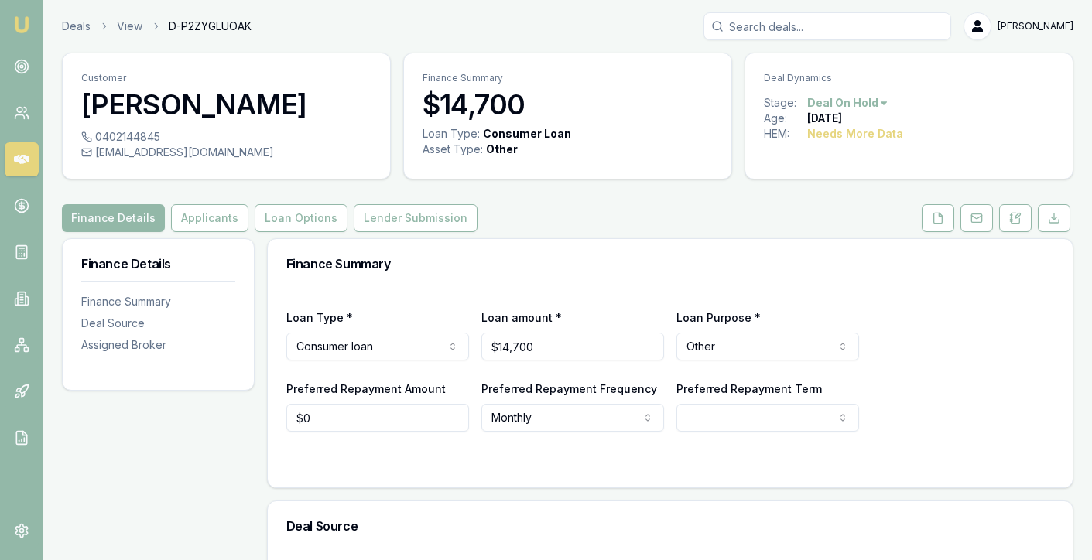
click at [22, 162] on icon at bounding box center [21, 159] width 15 height 9
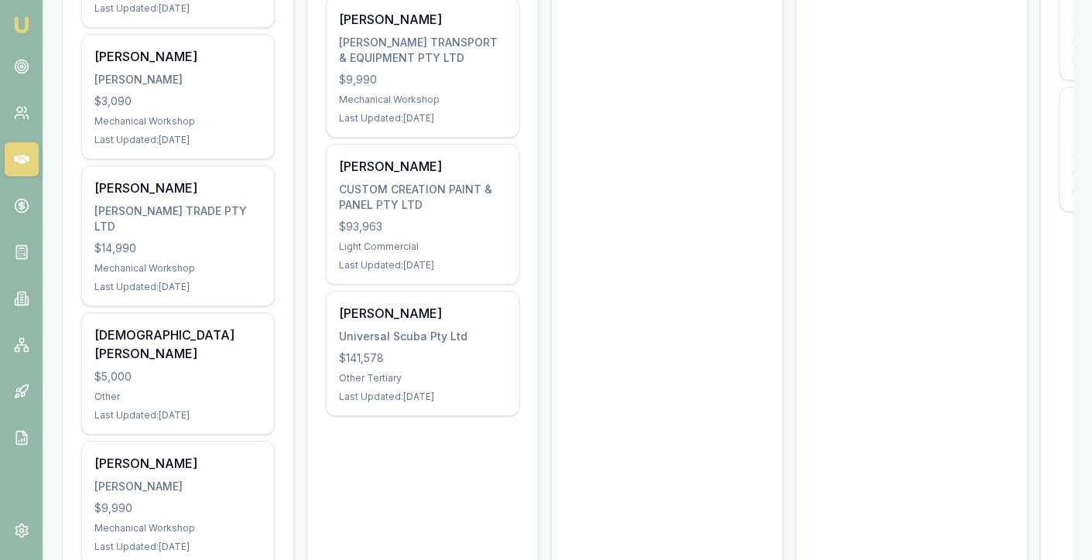
scroll to position [851, 0]
